Goal: Information Seeking & Learning: Learn about a topic

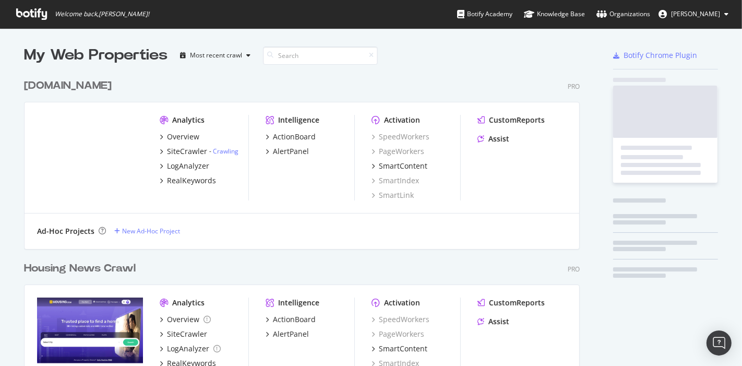
scroll to position [602, 555]
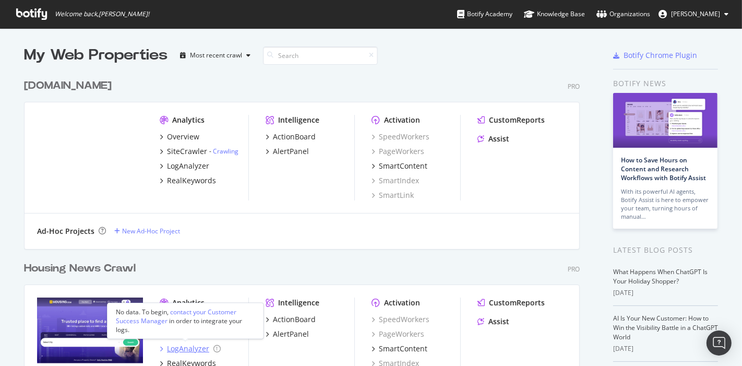
click at [185, 344] on div "LogAnalyzer" at bounding box center [188, 348] width 42 height 10
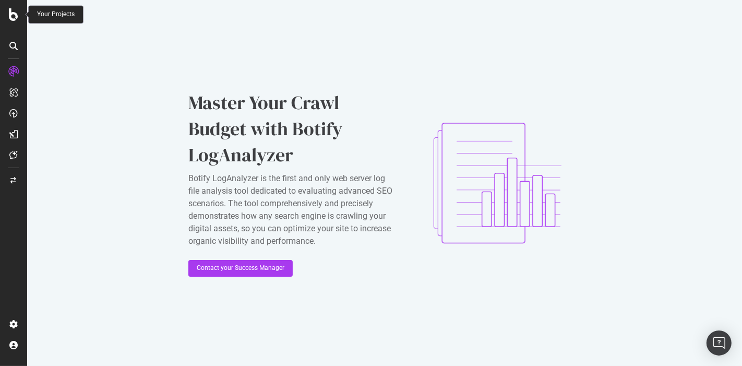
click at [17, 15] on icon at bounding box center [13, 14] width 9 height 13
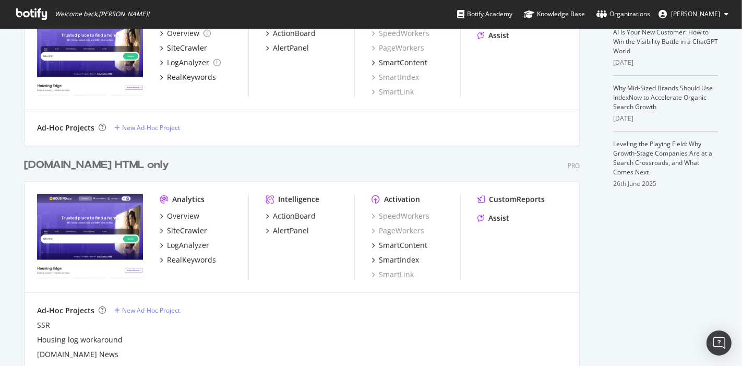
scroll to position [296, 0]
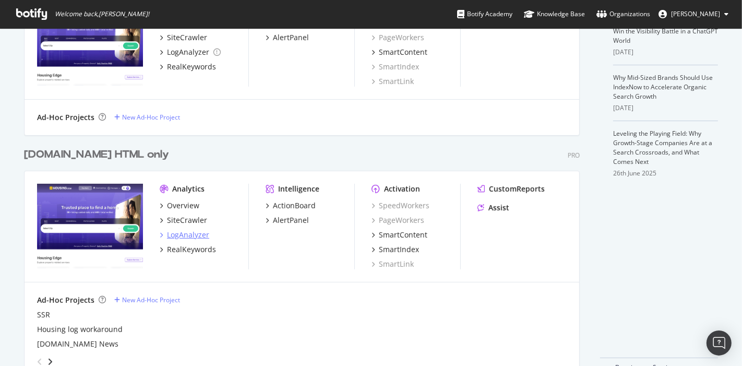
click at [167, 232] on div "LogAnalyzer" at bounding box center [188, 235] width 42 height 10
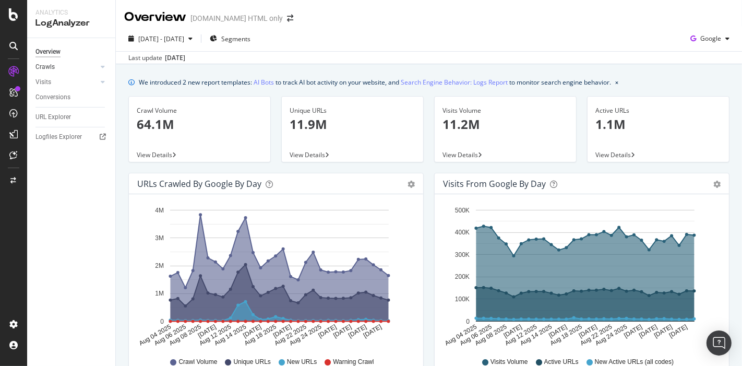
click at [66, 70] on link "Crawls" at bounding box center [66, 67] width 62 height 11
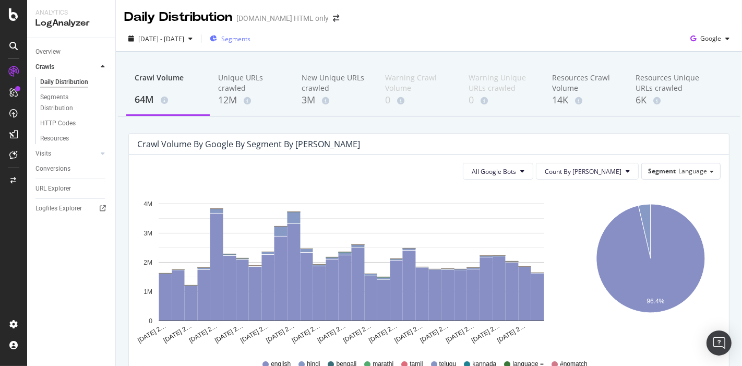
click at [249, 39] on span "Segments" at bounding box center [235, 38] width 29 height 9
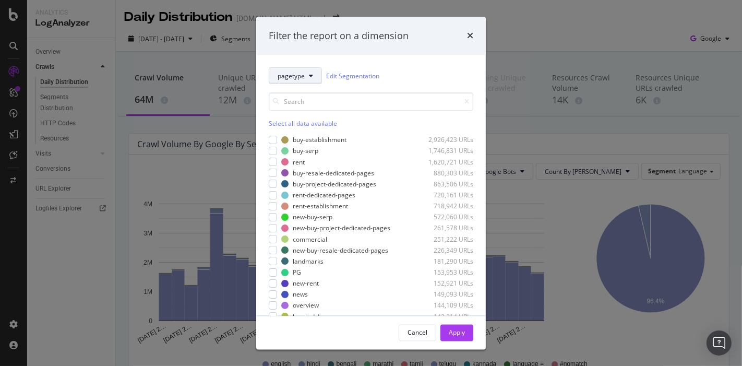
click at [296, 74] on span "pagetype" at bounding box center [291, 75] width 27 height 9
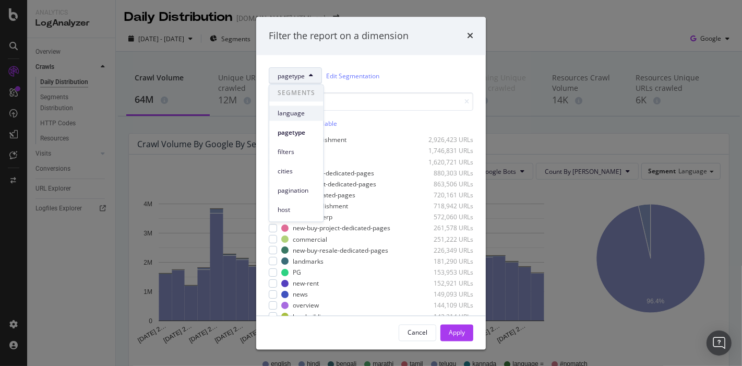
click at [294, 110] on span "language" at bounding box center [297, 113] width 38 height 9
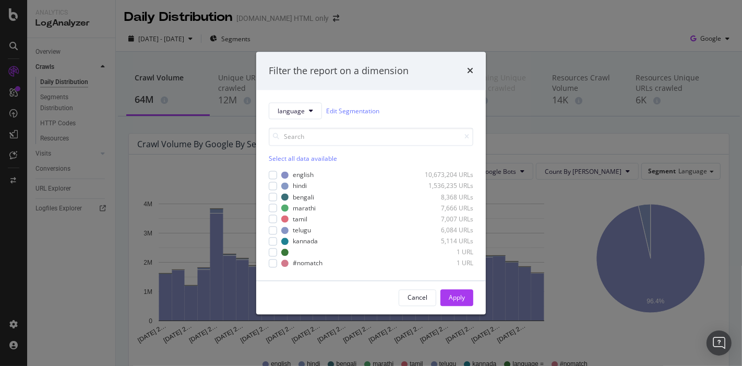
click at [279, 160] on div "Select all data available" at bounding box center [371, 158] width 205 height 9
click at [279, 160] on div "Unselect all data available" at bounding box center [371, 158] width 205 height 9
click at [273, 183] on div "modal" at bounding box center [273, 186] width 8 height 8
click at [451, 304] on div "Apply" at bounding box center [457, 298] width 16 height 16
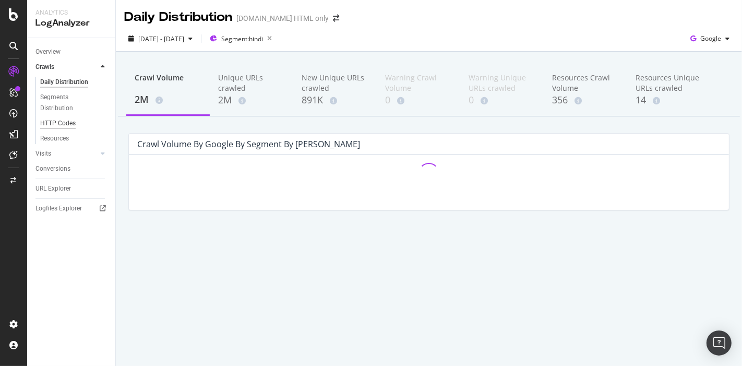
click at [65, 124] on div "HTTP Codes" at bounding box center [57, 123] width 35 height 11
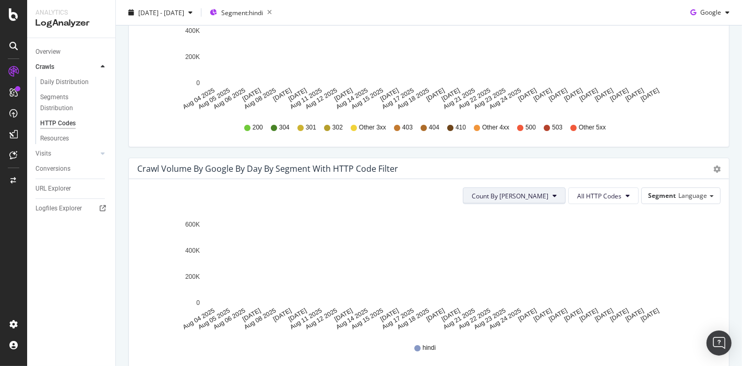
scroll to position [437, 0]
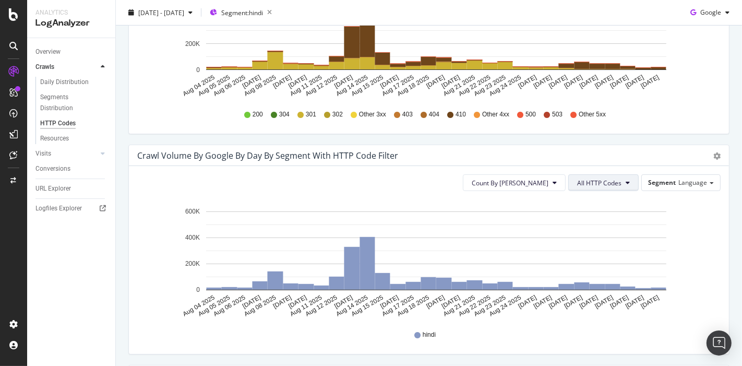
click at [578, 178] on span "All HTTP Codes" at bounding box center [599, 182] width 44 height 9
click at [582, 233] on span "410" at bounding box center [597, 231] width 53 height 9
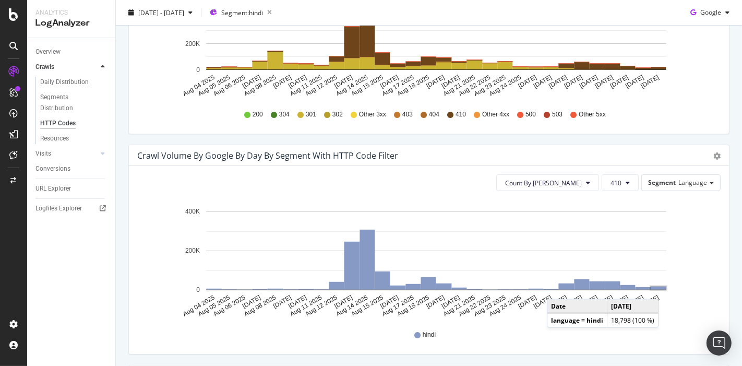
click at [661, 288] on rect "A chart." at bounding box center [658, 288] width 15 height 3
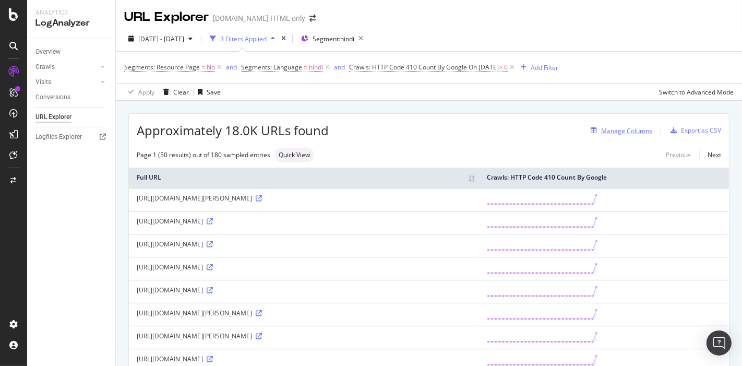
click at [618, 125] on div "Manage Columns" at bounding box center [620, 130] width 66 height 11
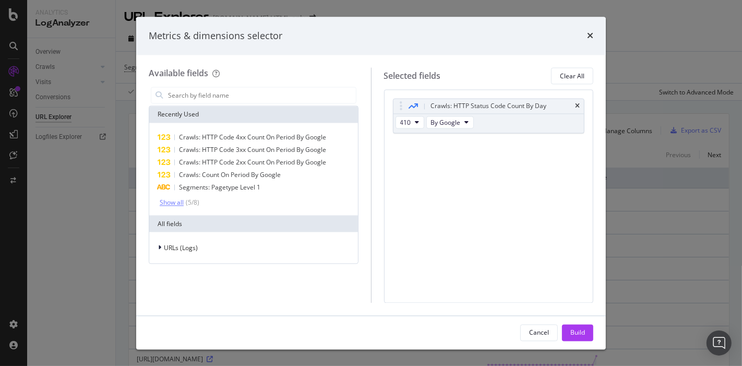
click at [181, 199] on div "Show all" at bounding box center [172, 202] width 24 height 7
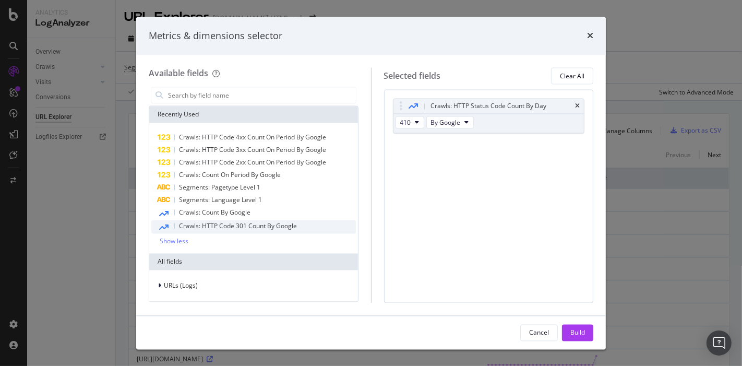
click at [193, 222] on span "Crawls: HTTP Code 301 Count By Google" at bounding box center [238, 226] width 118 height 9
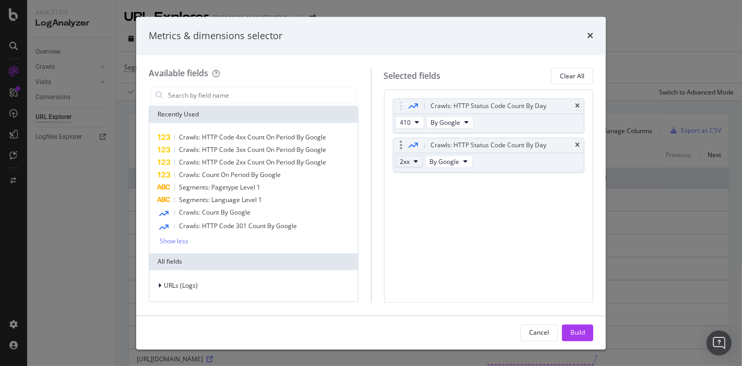
click at [409, 165] on button "2xx" at bounding box center [410, 162] width 28 height 13
click at [410, 195] on span "301" at bounding box center [418, 194] width 28 height 9
click at [413, 165] on button "2xx" at bounding box center [410, 162] width 28 height 13
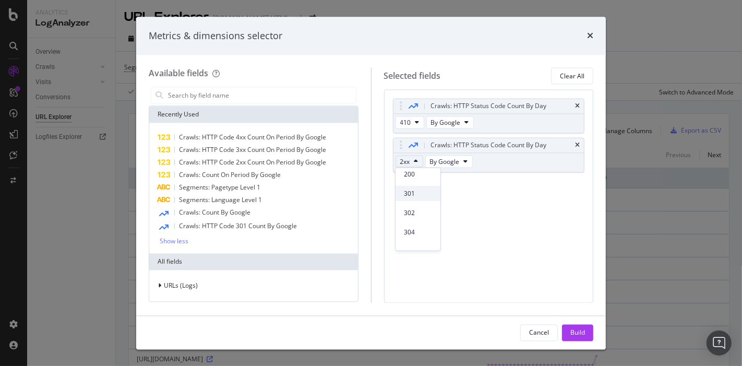
click at [415, 194] on span "301" at bounding box center [418, 192] width 28 height 9
click at [574, 334] on div "Build" at bounding box center [577, 332] width 15 height 9
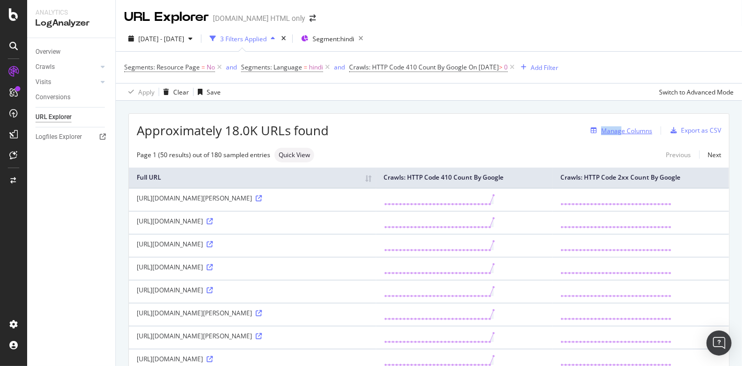
drag, startPoint x: 623, startPoint y: 122, endPoint x: 614, endPoint y: 127, distance: 10.0
click at [614, 127] on div "Approximately 18.0K URLs found Manage Columns Export as CSV" at bounding box center [429, 127] width 600 height 26
click at [614, 127] on div "Manage Columns" at bounding box center [626, 130] width 51 height 9
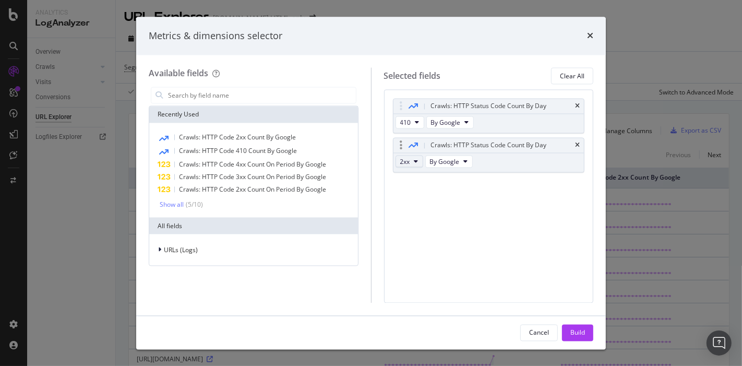
click at [413, 163] on button "2xx" at bounding box center [410, 162] width 28 height 13
click at [413, 194] on span "301" at bounding box center [418, 198] width 28 height 9
click at [579, 330] on div "Build" at bounding box center [577, 332] width 15 height 9
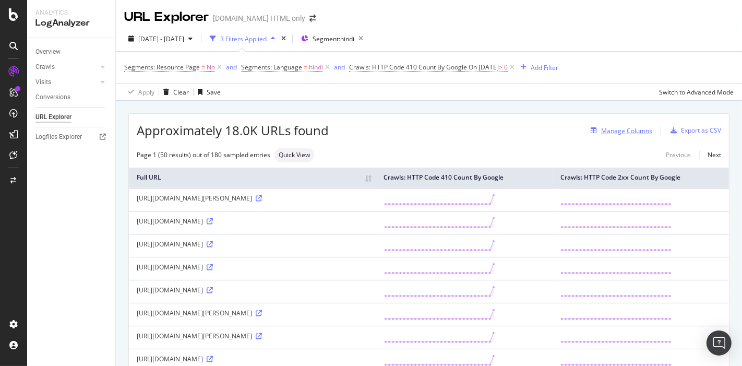
click at [613, 136] on button "Manage Columns" at bounding box center [620, 130] width 66 height 13
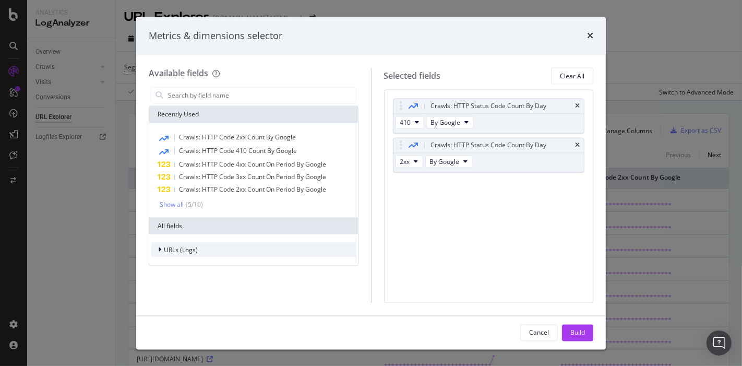
click at [181, 248] on span "URLs (Logs)" at bounding box center [181, 249] width 34 height 9
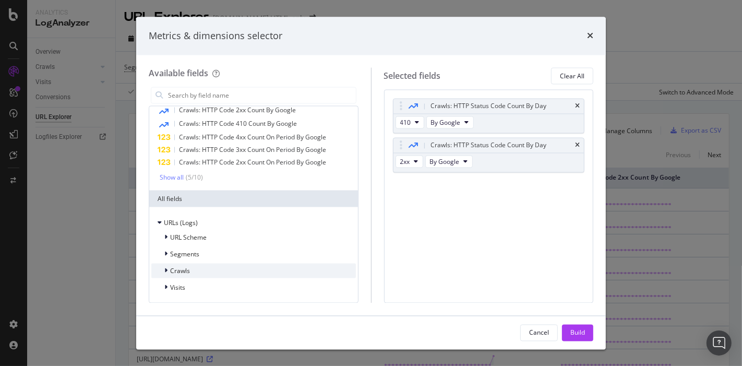
click at [176, 268] on span "Crawls" at bounding box center [180, 270] width 20 height 9
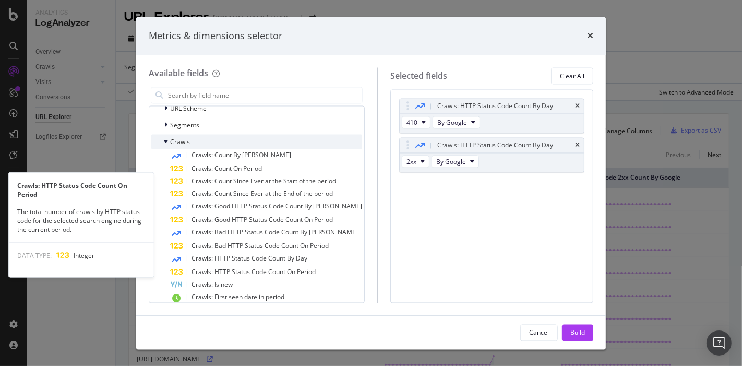
scroll to position [157, 0]
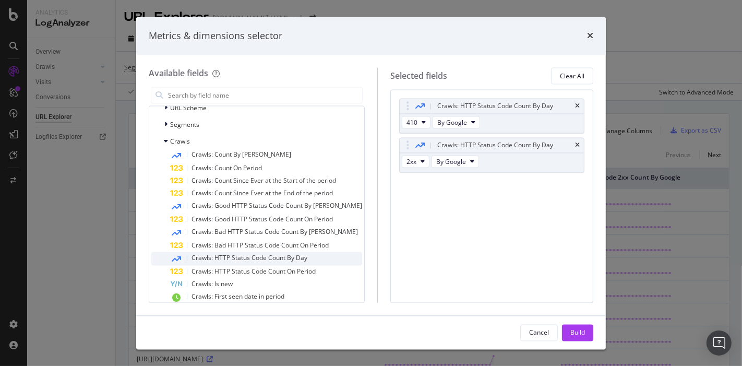
click at [248, 260] on span "Crawls: HTTP Status Code Count By Day" at bounding box center [250, 258] width 116 height 9
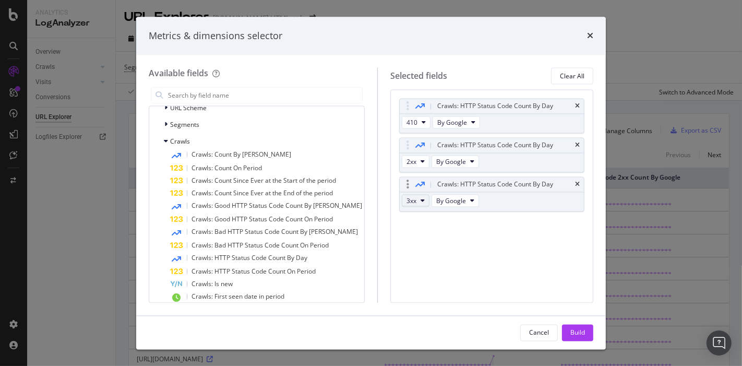
click at [404, 205] on button "3xx" at bounding box center [416, 201] width 28 height 13
click at [412, 257] on span "301" at bounding box center [418, 261] width 28 height 9
click at [569, 327] on button "Build" at bounding box center [577, 332] width 31 height 17
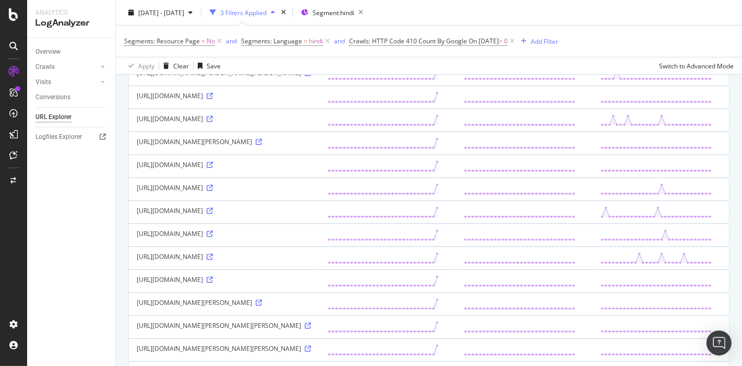
scroll to position [444, 0]
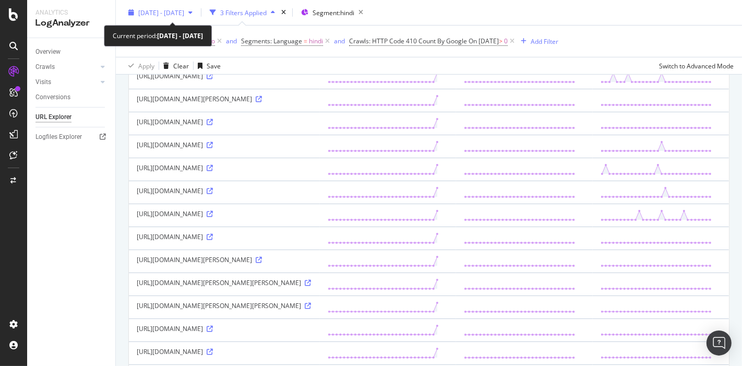
click at [197, 20] on div "[DATE] - [DATE]" at bounding box center [160, 13] width 73 height 16
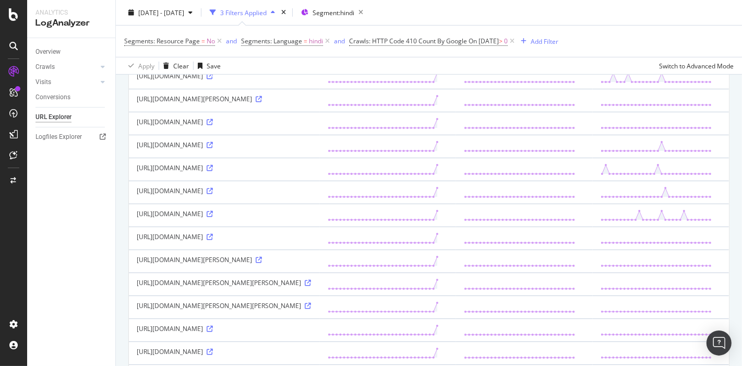
click at [126, 230] on div "Approximately 18.0K URLs found Manage Columns Export as CSV Page 1 (50 results)…" at bounding box center [429, 300] width 626 height 1286
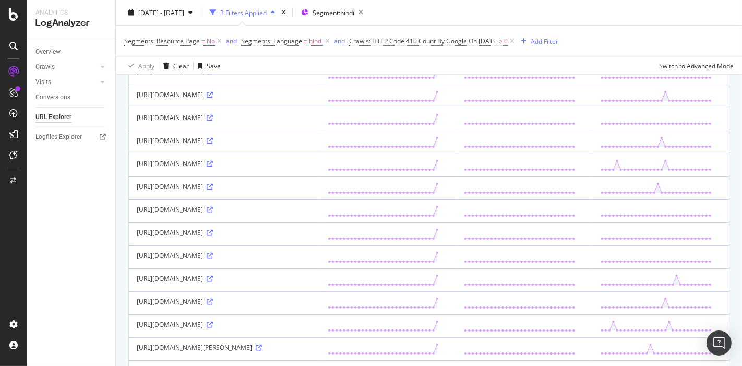
scroll to position [870, 0]
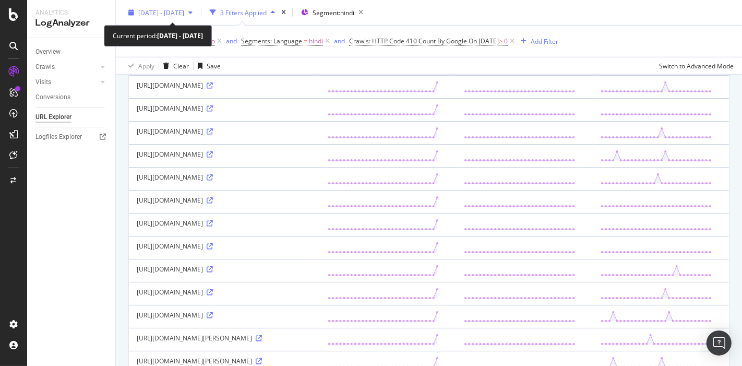
click at [180, 15] on span "[DATE] - [DATE]" at bounding box center [161, 12] width 46 height 9
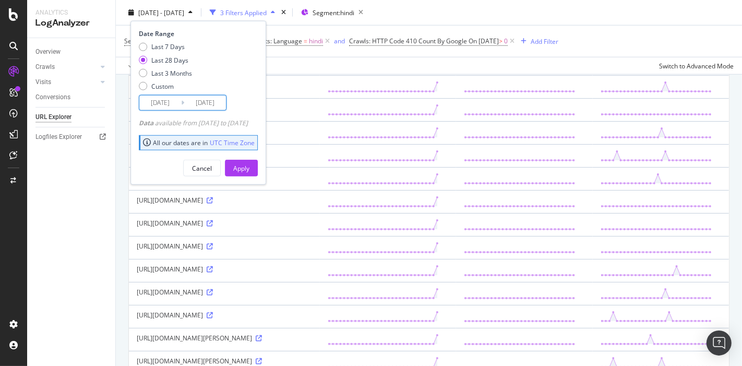
click at [171, 100] on input "[DATE]" at bounding box center [160, 103] width 42 height 15
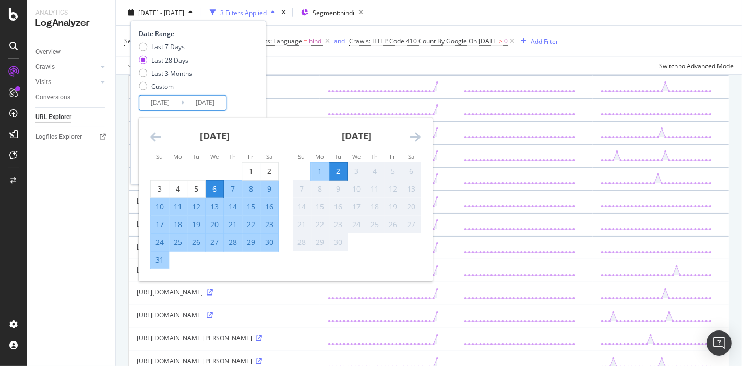
click at [234, 241] on div "28" at bounding box center [233, 242] width 18 height 10
type input "[DATE]"
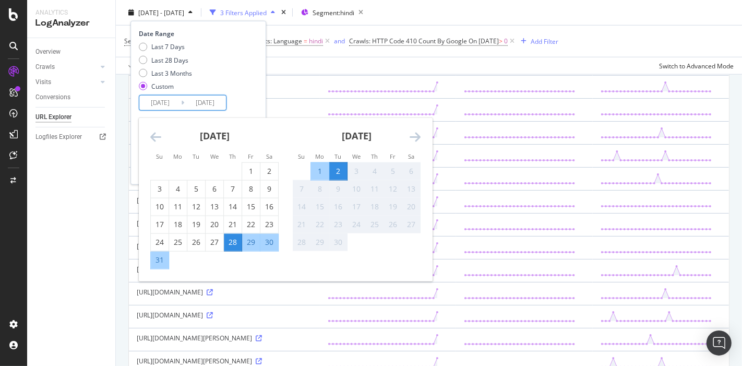
click at [251, 86] on div "Last 7 Days Last 28 Days Last 3 Months Custom" at bounding box center [197, 68] width 116 height 53
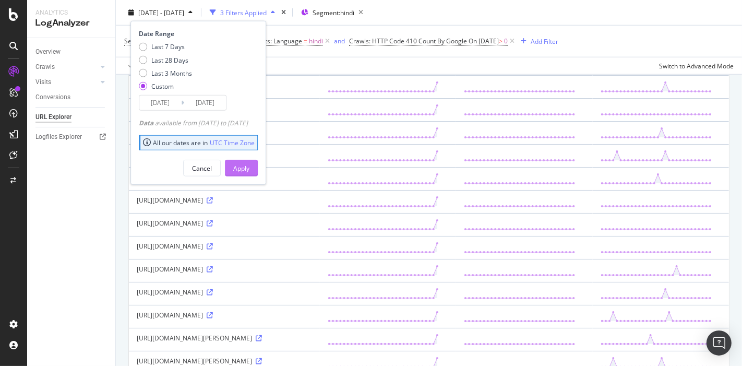
click at [249, 172] on div "Apply" at bounding box center [241, 168] width 16 height 16
